Goal: Information Seeking & Learning: Check status

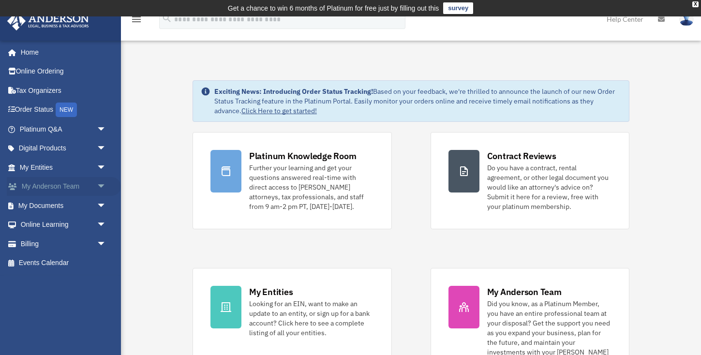
click at [59, 186] on link "My Anderson Team arrow_drop_down" at bounding box center [64, 186] width 114 height 19
click at [57, 203] on link "My Documents arrow_drop_down" at bounding box center [64, 205] width 114 height 19
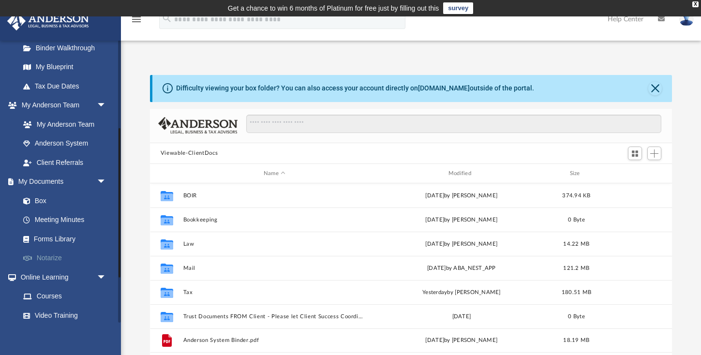
scroll to position [198, 0]
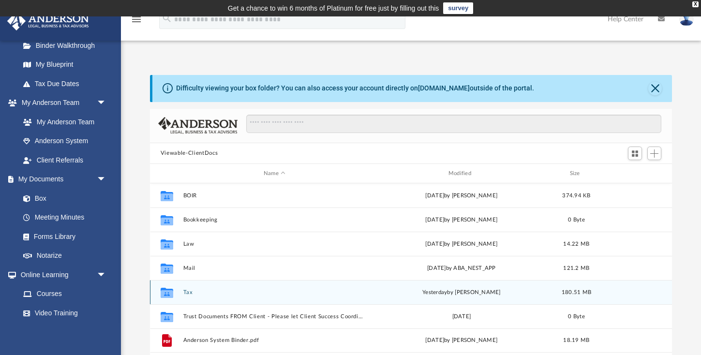
click at [193, 291] on button "Tax" at bounding box center [274, 292] width 183 height 6
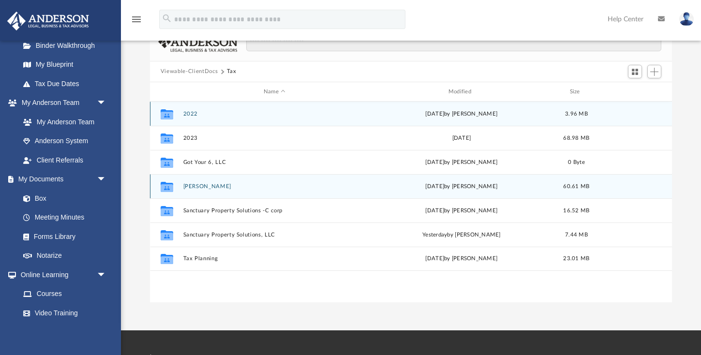
scroll to position [85, 0]
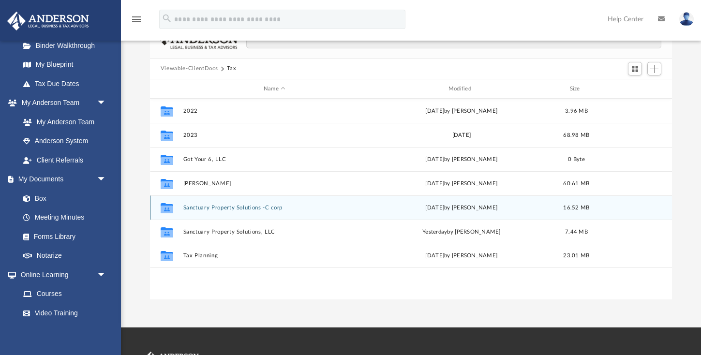
click at [211, 204] on div "Collaborated Folder Sanctuary Property Solutions -C corp Mon May 12 2025 by Lau…" at bounding box center [411, 208] width 522 height 24
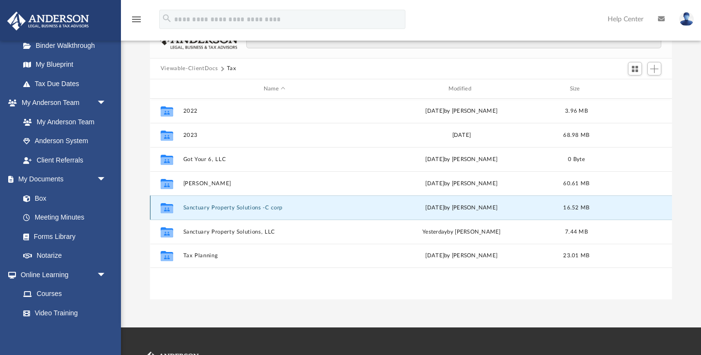
click at [213, 213] on div "Collaborated Folder Sanctuary Property Solutions -C corp Mon May 12 2025 by Lau…" at bounding box center [411, 208] width 522 height 24
click at [202, 207] on button "Sanctuary Property Solutions -C corp" at bounding box center [274, 208] width 183 height 6
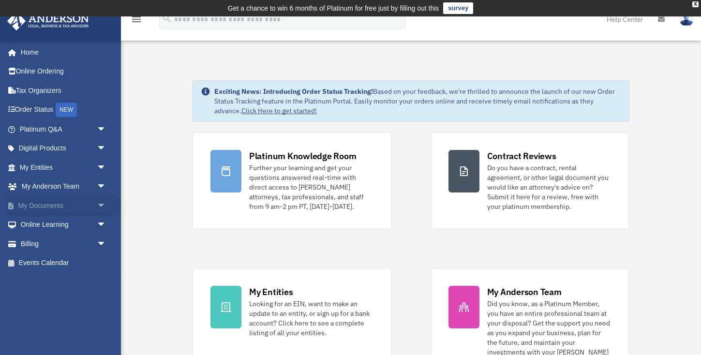
click at [47, 205] on link "My Documents arrow_drop_down" at bounding box center [64, 205] width 114 height 19
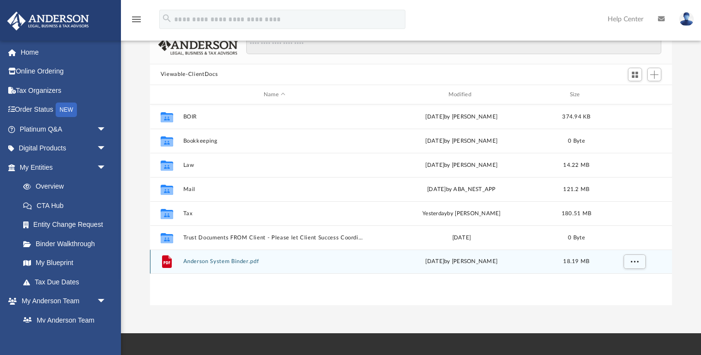
scroll to position [80, 0]
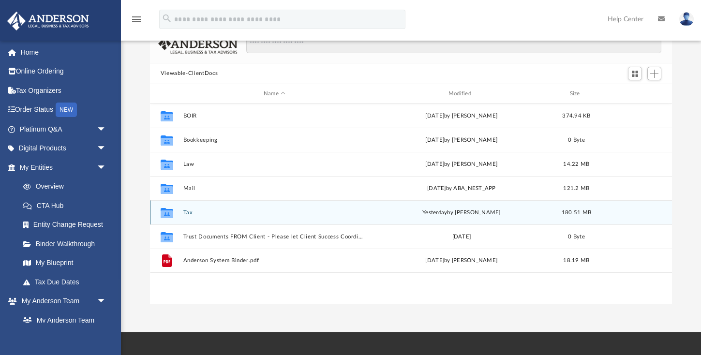
click at [189, 210] on button "Tax" at bounding box center [274, 213] width 183 height 6
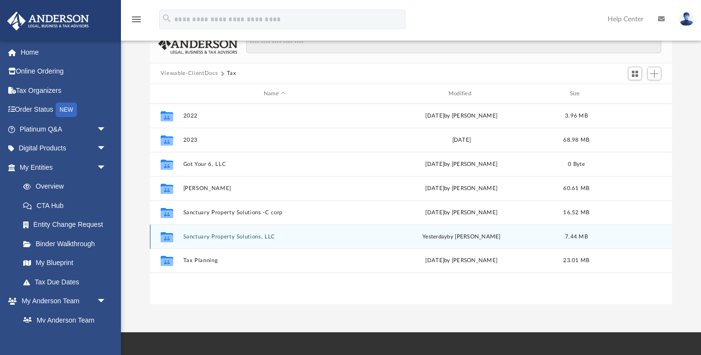
click at [221, 237] on button "Sanctuary Property Solutions, LLC" at bounding box center [274, 237] width 183 height 6
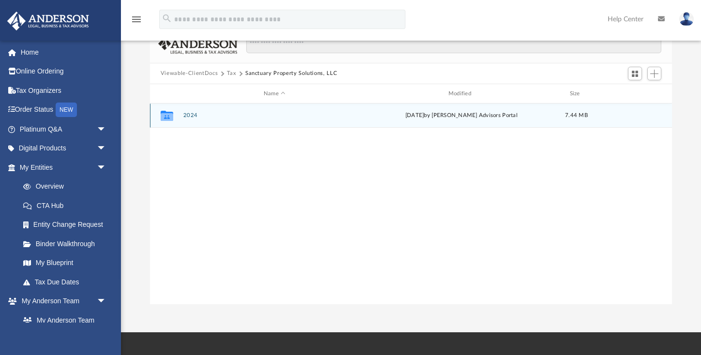
click at [191, 116] on button "2024" at bounding box center [274, 116] width 183 height 6
click at [223, 114] on button "Digital Tax Organizer" at bounding box center [274, 116] width 183 height 6
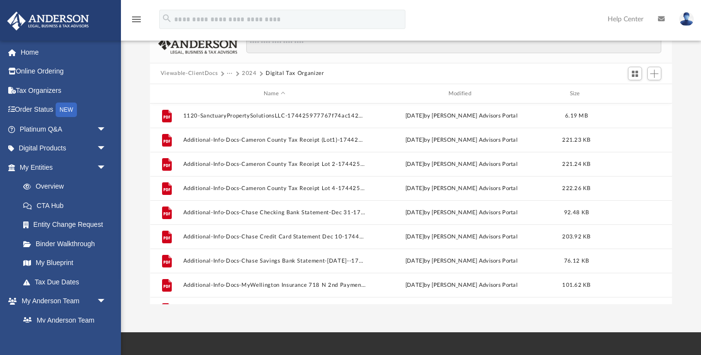
scroll to position [0, 0]
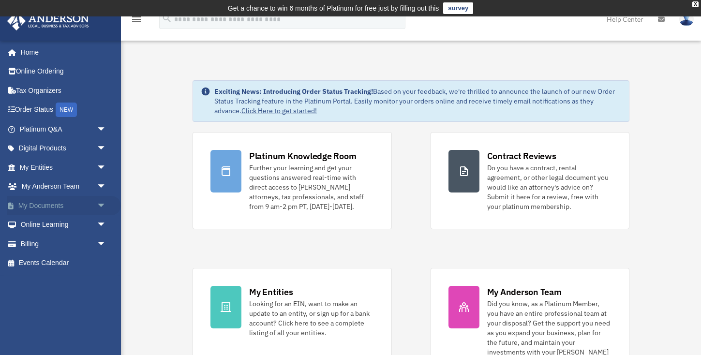
click at [50, 211] on link "My Documents arrow_drop_down" at bounding box center [64, 205] width 114 height 19
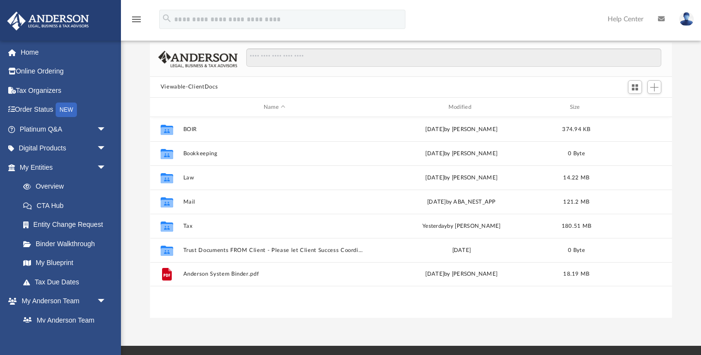
scroll to position [66, 0]
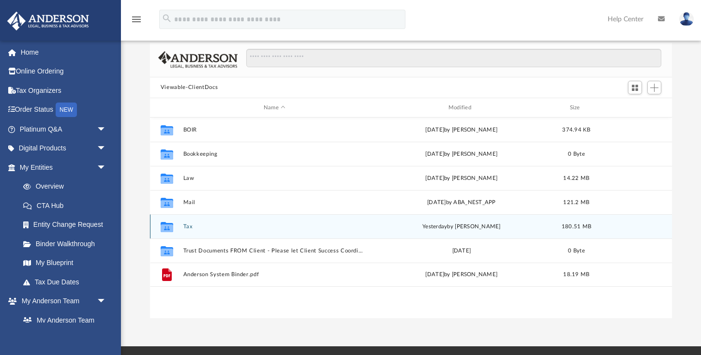
click at [184, 227] on button "Tax" at bounding box center [274, 227] width 183 height 6
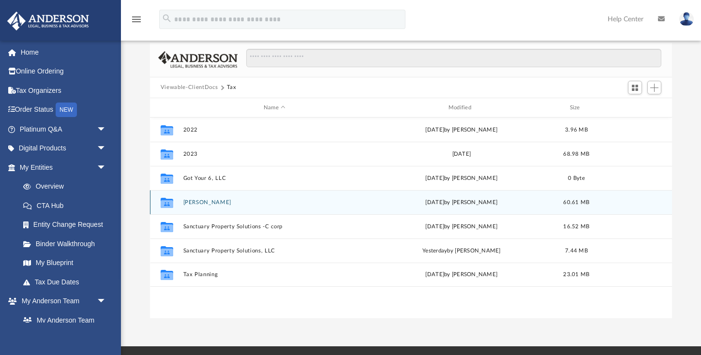
click at [205, 201] on button "[PERSON_NAME]" at bounding box center [274, 202] width 183 height 6
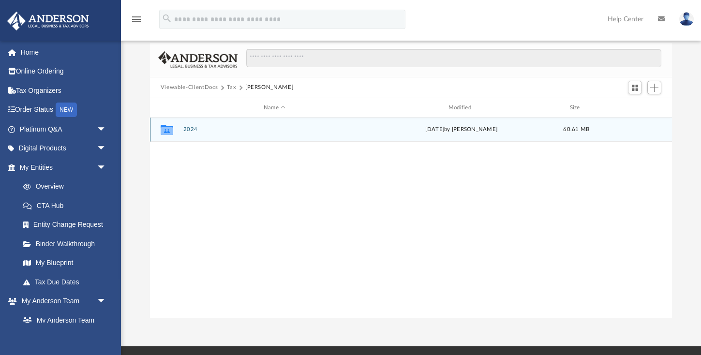
click at [190, 127] on button "2024" at bounding box center [274, 130] width 183 height 6
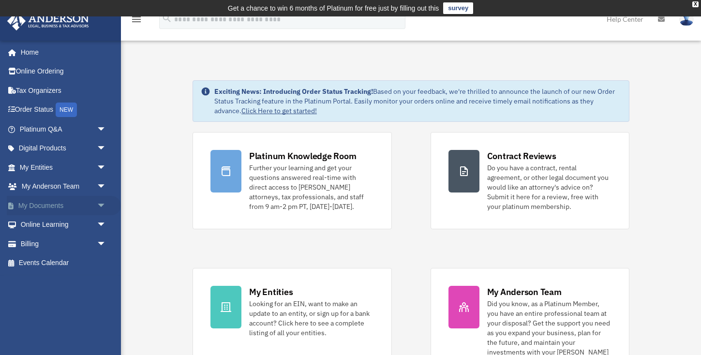
click at [44, 198] on link "My Documents arrow_drop_down" at bounding box center [64, 205] width 114 height 19
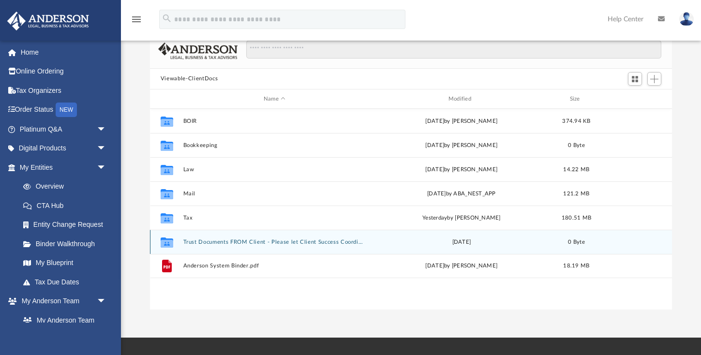
scroll to position [66, 0]
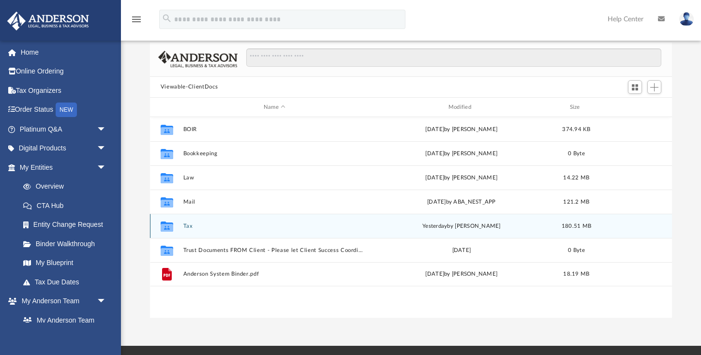
click at [186, 229] on button "Tax" at bounding box center [274, 226] width 183 height 6
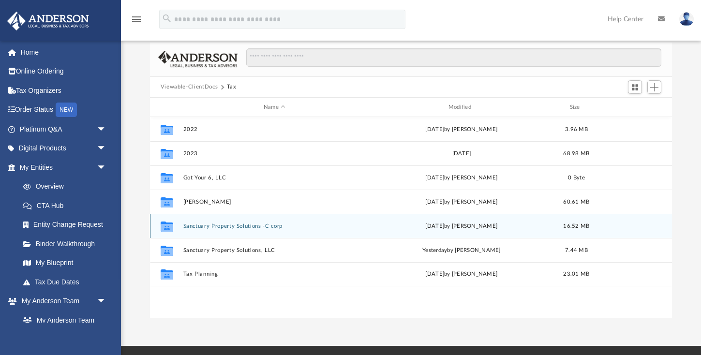
click at [200, 228] on button "Sanctuary Property Solutions -C corp" at bounding box center [274, 226] width 183 height 6
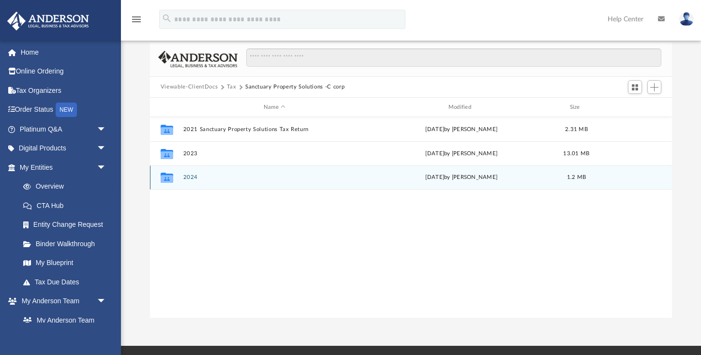
click at [192, 181] on button "2024" at bounding box center [274, 178] width 183 height 6
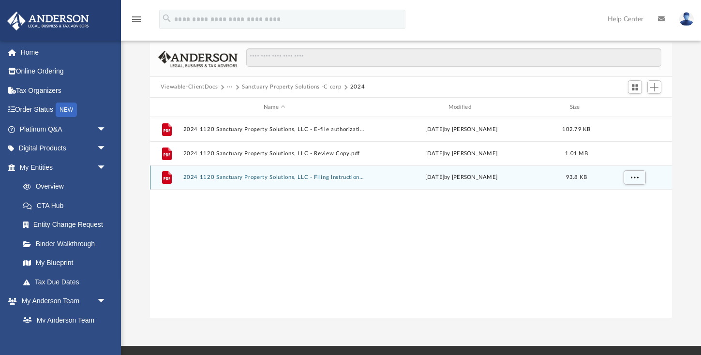
click at [241, 176] on button "2024 1120 Sanctuary Property Solutions, LLC - Filing Instructions.pdf" at bounding box center [274, 178] width 183 height 6
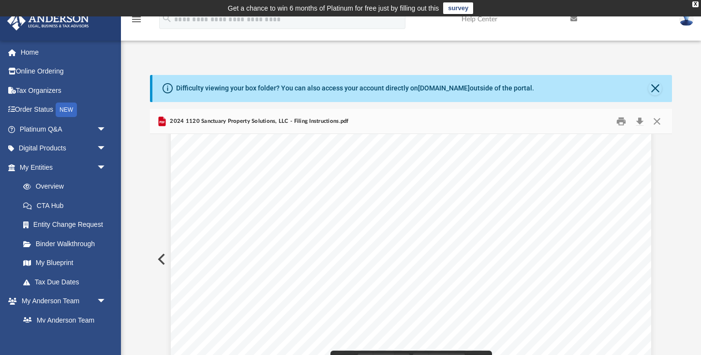
scroll to position [1420, 0]
click at [662, 122] on button "Close" at bounding box center [657, 121] width 17 height 15
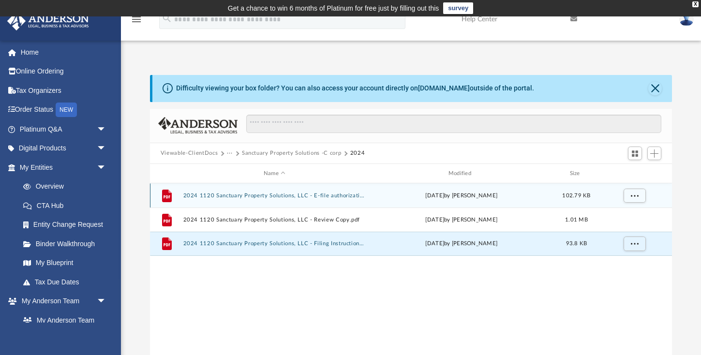
click at [322, 196] on button "2024 1120 Sanctuary Property Solutions, LLC - E-file authorization - please sig…" at bounding box center [274, 196] width 183 height 6
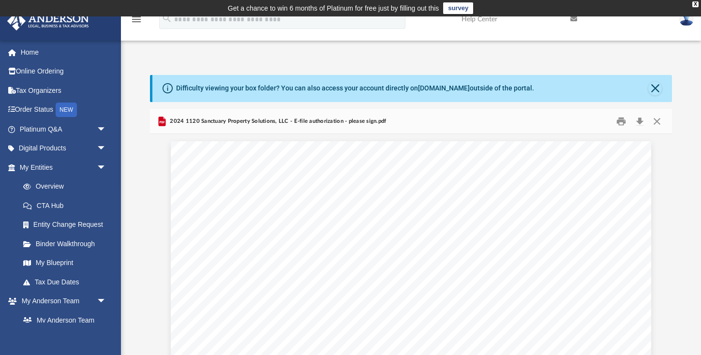
scroll to position [0, 0]
click at [659, 123] on button "Close" at bounding box center [657, 121] width 17 height 15
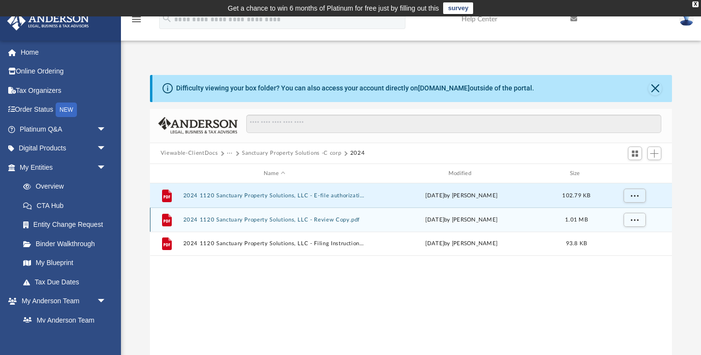
click at [266, 220] on button "2024 1120 Sanctuary Property Solutions, LLC - Review Copy.pdf" at bounding box center [274, 220] width 183 height 6
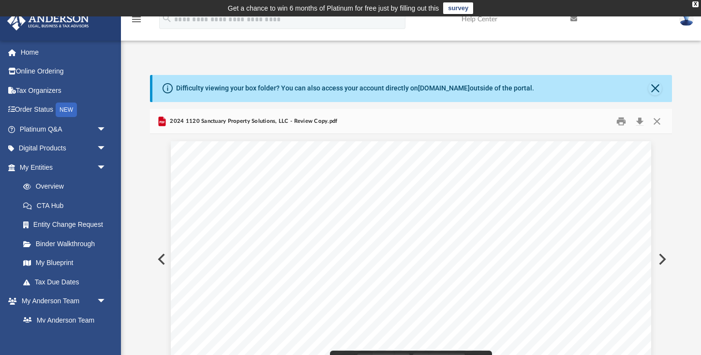
click at [158, 262] on button "Preview" at bounding box center [160, 259] width 21 height 27
click at [664, 259] on button "Preview" at bounding box center [661, 259] width 21 height 27
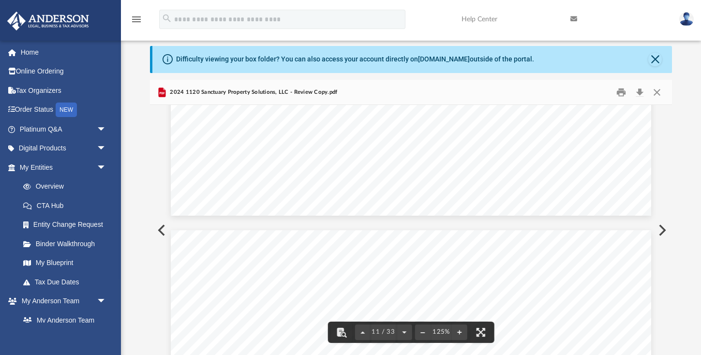
scroll to position [6821, 0]
click at [165, 233] on button "Preview" at bounding box center [160, 230] width 21 height 27
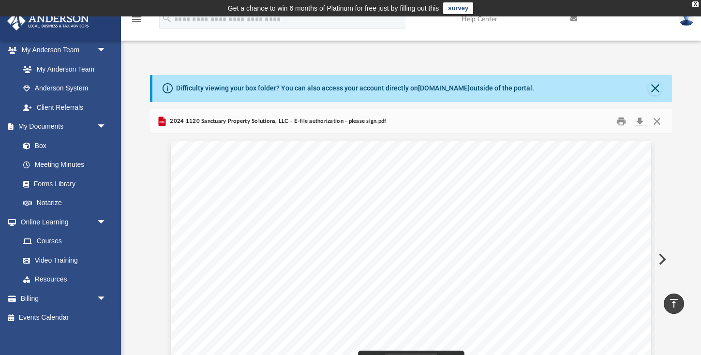
scroll to position [0, 0]
